Goal: Information Seeking & Learning: Find specific fact

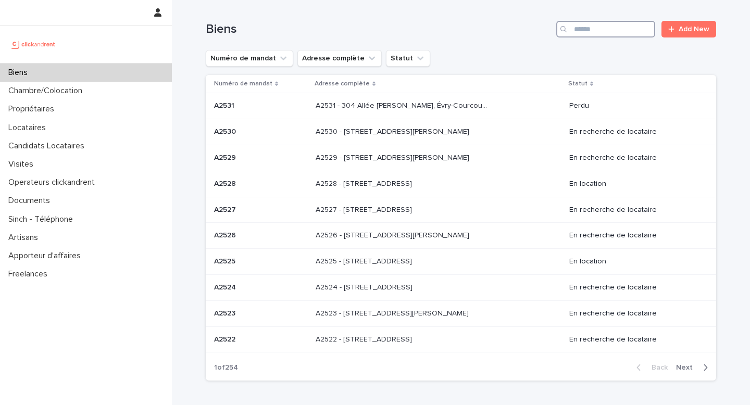
click at [586, 27] on input "Search" at bounding box center [605, 29] width 99 height 17
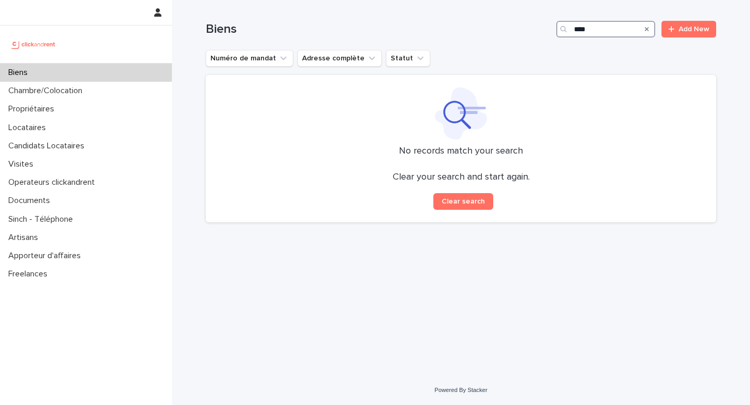
type input "*****"
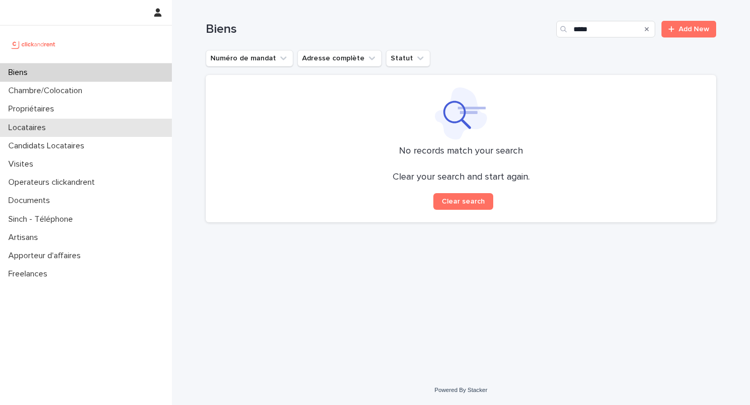
click at [47, 128] on p "Locataires" at bounding box center [29, 128] width 50 height 10
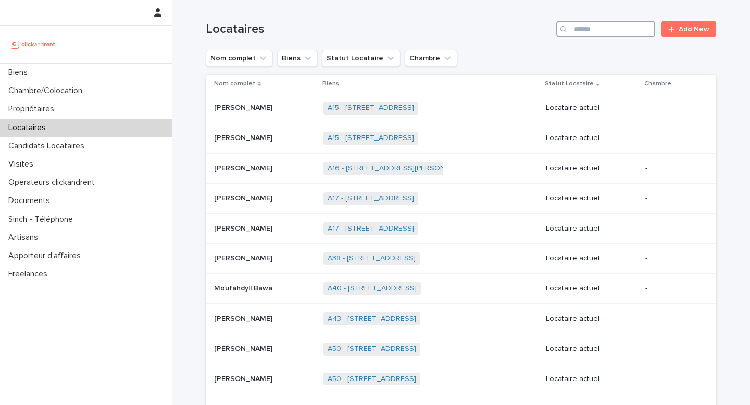
click at [582, 30] on input "Search" at bounding box center [605, 29] width 99 height 17
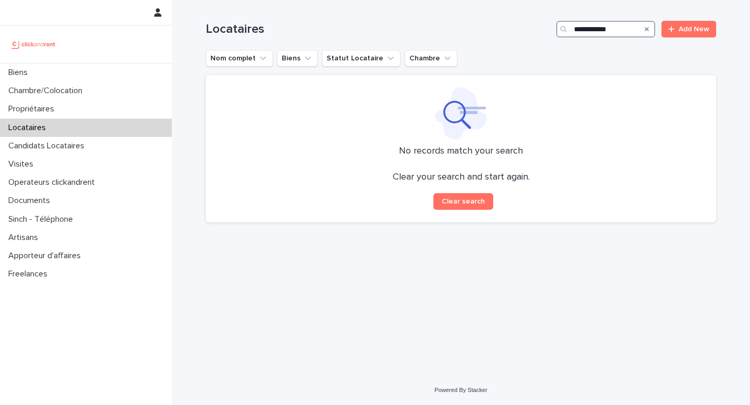
click at [586, 31] on input "**********" at bounding box center [605, 29] width 99 height 17
type input "**********"
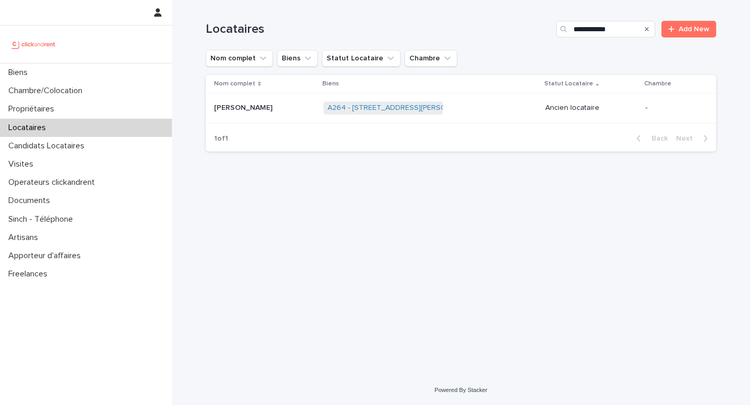
click at [243, 106] on p "[PERSON_NAME]" at bounding box center [244, 107] width 60 height 11
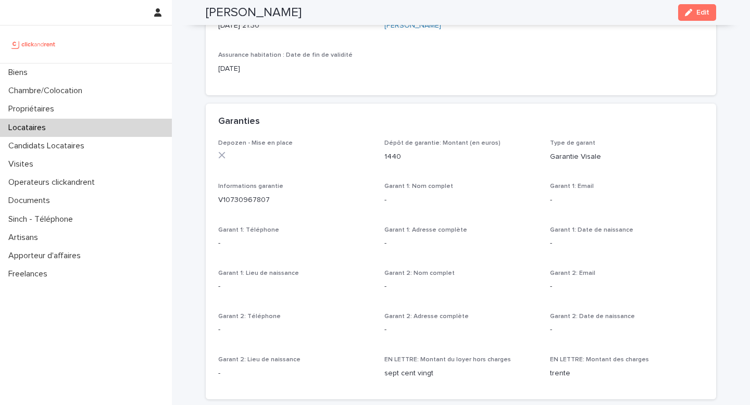
scroll to position [544, 0]
drag, startPoint x: 399, startPoint y: 162, endPoint x: 383, endPoint y: 161, distance: 16.7
click at [383, 161] on div "Depozen - Mise en place Dépôt de garantie: Montant (en euros) 1440 Type de gara…" at bounding box center [460, 264] width 485 height 247
copy p "1440"
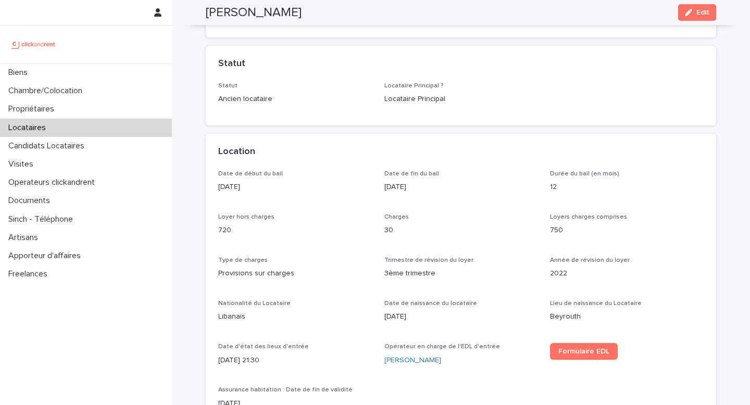
scroll to position [0, 0]
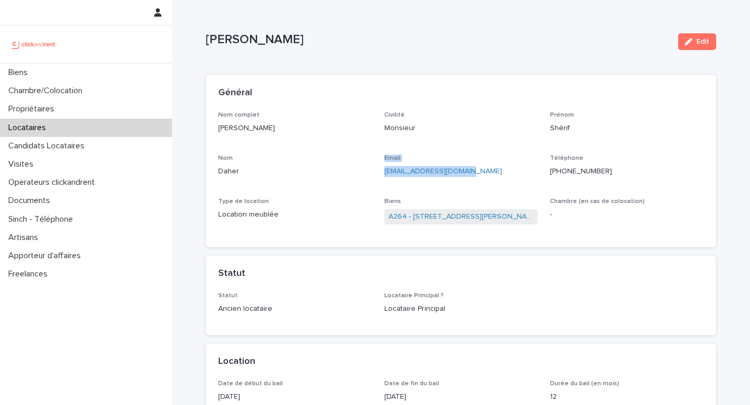
drag, startPoint x: 459, startPoint y: 172, endPoint x: 373, endPoint y: 174, distance: 86.4
click at [373, 174] on div "Nom complet Shérif Daher Civilité Monsieur [PERSON_NAME] Shérif Nom Daher Email…" at bounding box center [460, 173] width 485 height 124
click at [373, 173] on div "Nom complet Shérif Daher Civilité Monsieur [PERSON_NAME] Shérif Nom Daher Email…" at bounding box center [460, 173] width 485 height 124
click at [457, 173] on p "[EMAIL_ADDRESS][DOMAIN_NAME]" at bounding box center [461, 171] width 154 height 11
drag, startPoint x: 457, startPoint y: 173, endPoint x: 377, endPoint y: 172, distance: 79.7
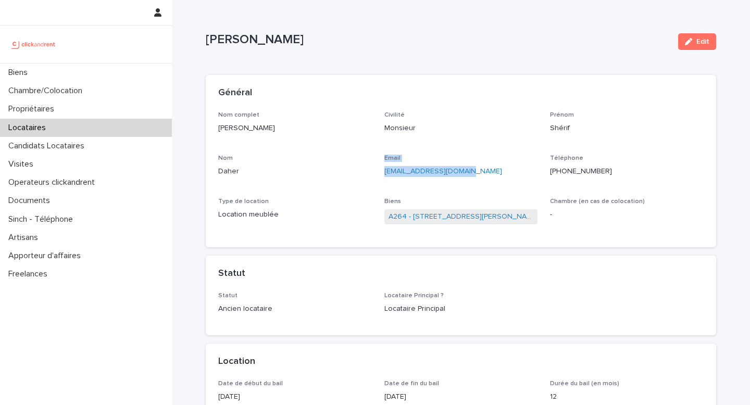
click at [377, 172] on div "Nom complet Shérif Daher Civilité Monsieur [PERSON_NAME] Shérif Nom Daher Email…" at bounding box center [460, 173] width 485 height 124
click at [380, 175] on div "Nom complet Shérif Daher Civilité Monsieur [PERSON_NAME] Shérif Nom Daher Email…" at bounding box center [460, 173] width 485 height 124
drag, startPoint x: 460, startPoint y: 171, endPoint x: 381, endPoint y: 172, distance: 79.1
click at [381, 172] on div "Nom complet Shérif Daher Civilité Monsieur [PERSON_NAME] Shérif Nom Daher Email…" at bounding box center [460, 173] width 485 height 124
click at [420, 181] on div "Email [EMAIL_ADDRESS][DOMAIN_NAME]" at bounding box center [461, 170] width 154 height 31
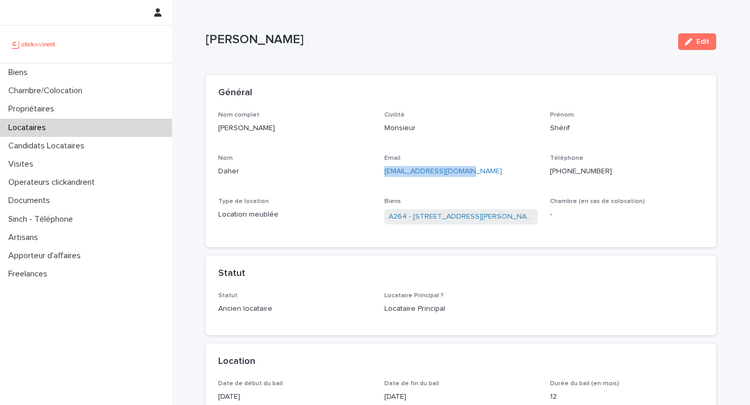
drag, startPoint x: 460, startPoint y: 173, endPoint x: 383, endPoint y: 175, distance: 77.1
click at [383, 175] on div "Nom complet Shérif Daher Civilité Monsieur [PERSON_NAME] Shérif Nom Daher Email…" at bounding box center [460, 173] width 485 height 124
copy link "[EMAIL_ADDRESS][DOMAIN_NAME]"
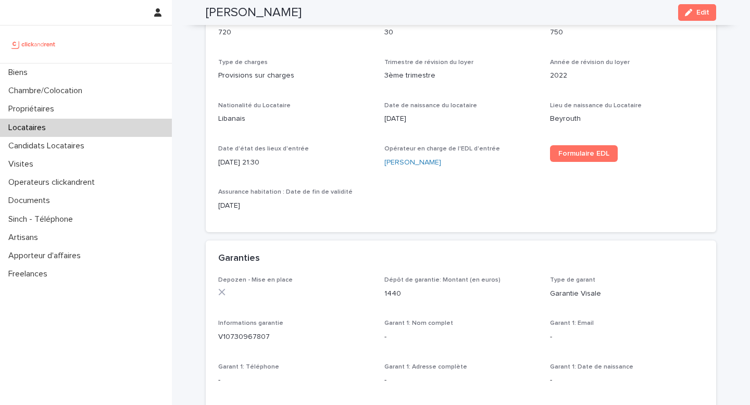
scroll to position [434, 0]
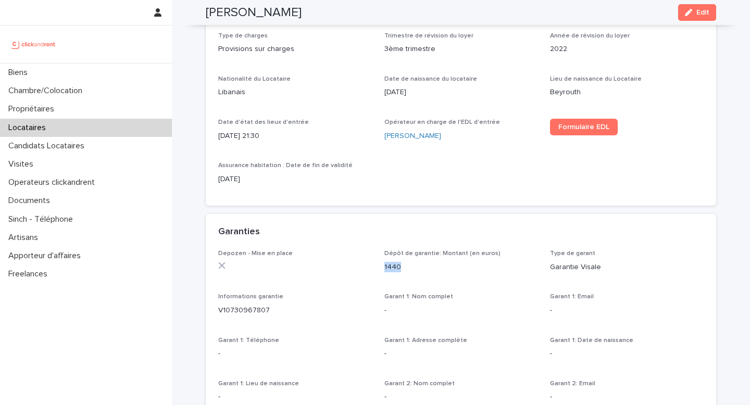
drag, startPoint x: 404, startPoint y: 269, endPoint x: 385, endPoint y: 269, distance: 18.7
click at [385, 269] on p "1440" at bounding box center [461, 267] width 154 height 11
copy p "1440"
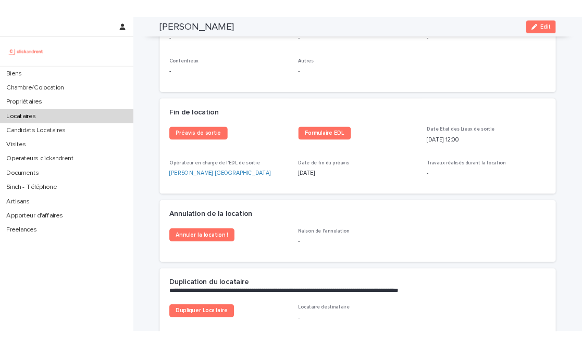
scroll to position [1255, 0]
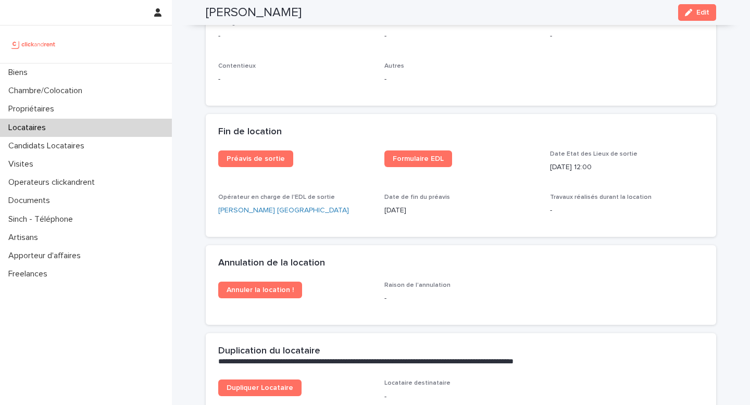
drag, startPoint x: 424, startPoint y: 213, endPoint x: 381, endPoint y: 214, distance: 43.2
click at [381, 214] on div "Préavis de sortie Formulaire EDL Date Etat des Lieux de sortie [DATE] 12:00 Opé…" at bounding box center [460, 187] width 485 height 74
drag, startPoint x: 385, startPoint y: 212, endPoint x: 430, endPoint y: 212, distance: 45.3
click at [430, 212] on p "[DATE]" at bounding box center [461, 210] width 154 height 11
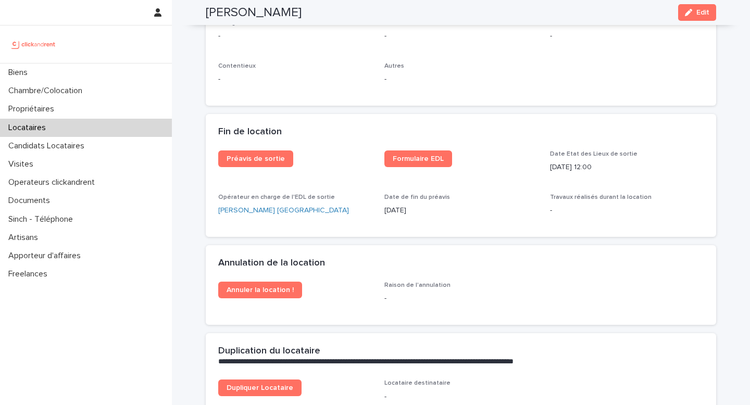
click at [430, 212] on p "[DATE]" at bounding box center [461, 210] width 154 height 11
drag, startPoint x: 422, startPoint y: 210, endPoint x: 382, endPoint y: 210, distance: 39.6
click at [382, 210] on div "Préavis de sortie Formulaire EDL Date Etat des Lieux de sortie [DATE] 12:00 Opé…" at bounding box center [460, 187] width 485 height 74
drag, startPoint x: 382, startPoint y: 210, endPoint x: 422, endPoint y: 210, distance: 40.1
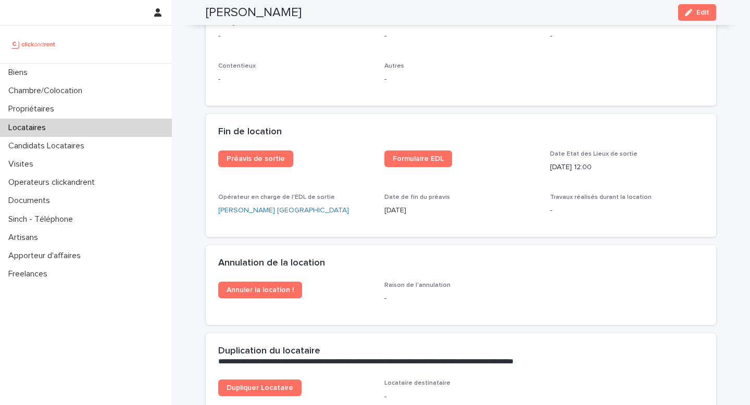
click at [422, 210] on div "Préavis de sortie Formulaire EDL Date Etat des Lieux de sortie [DATE] 12:00 Opé…" at bounding box center [460, 187] width 485 height 74
click at [422, 210] on p "[DATE]" at bounding box center [461, 210] width 154 height 11
drag, startPoint x: 416, startPoint y: 210, endPoint x: 383, endPoint y: 213, distance: 32.9
click at [383, 213] on div "Préavis de sortie Formulaire EDL Date Etat des Lieux de sortie [DATE] 12:00 Opé…" at bounding box center [460, 187] width 485 height 74
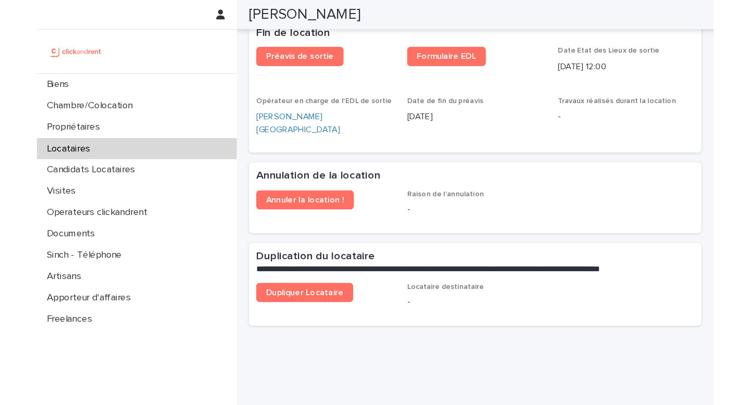
scroll to position [1184, 0]
